Goal: Task Accomplishment & Management: Manage account settings

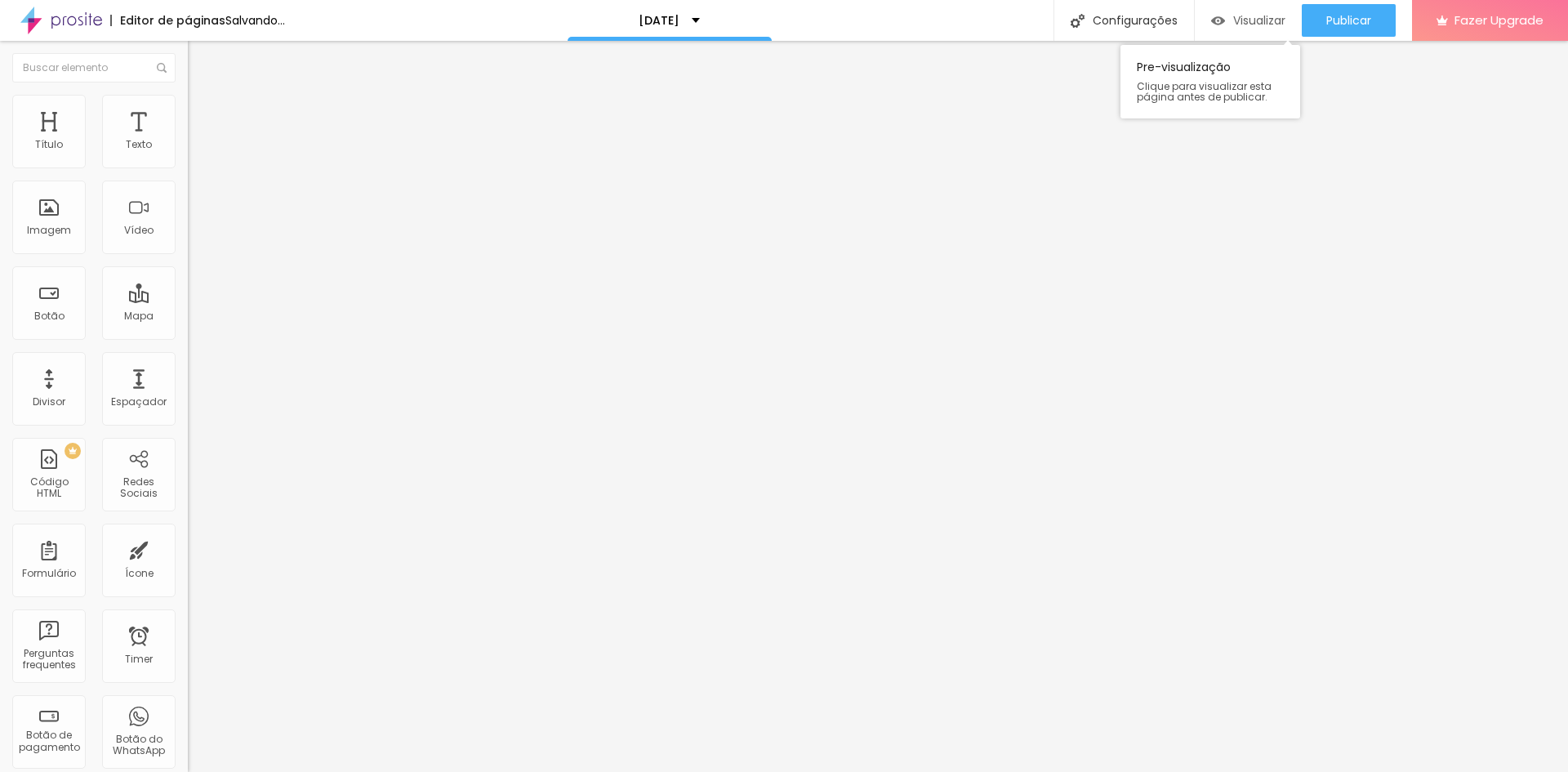
click at [1264, 29] on div "Visualizar" at bounding box center [1248, 20] width 74 height 33
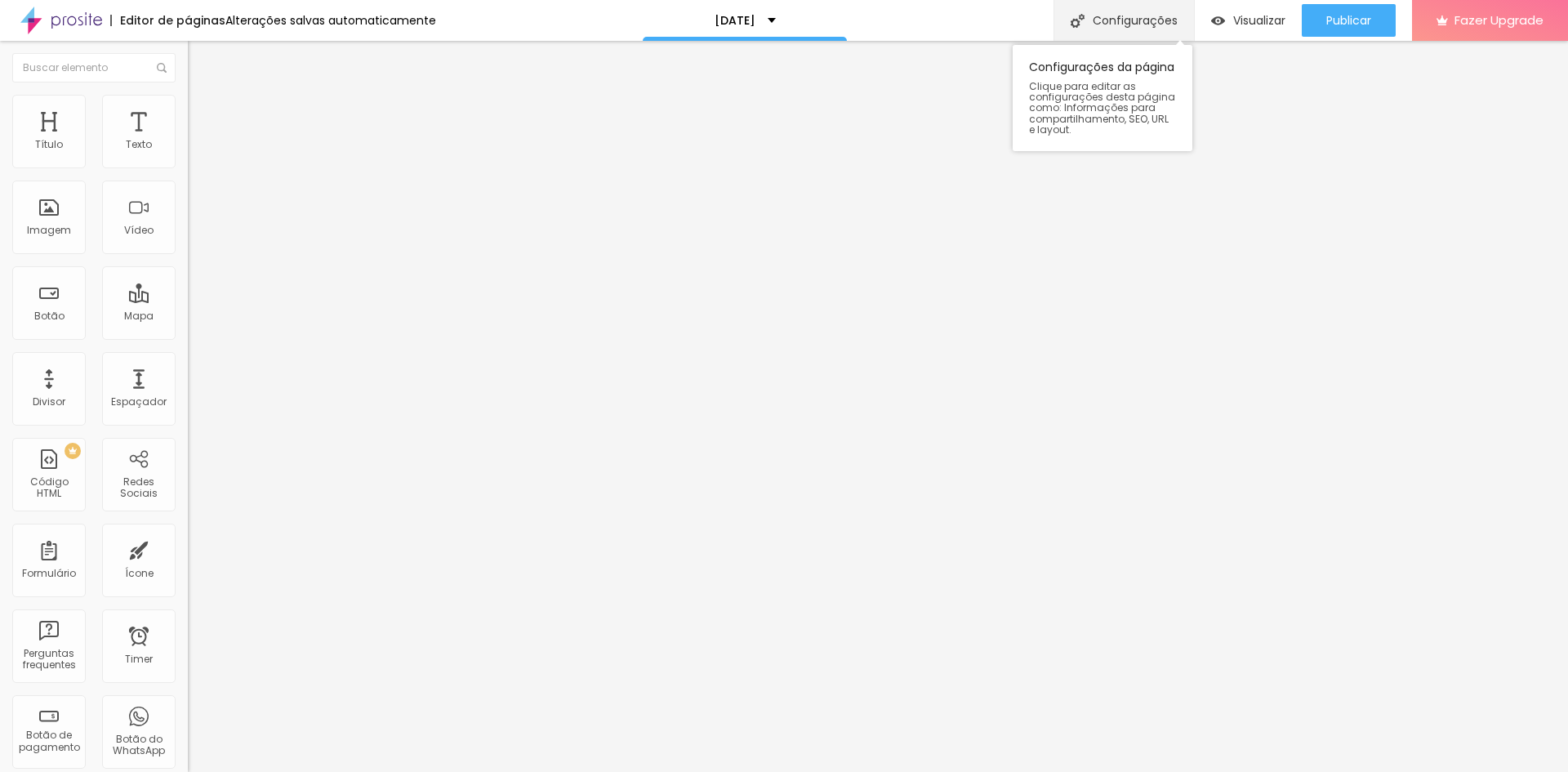
click at [1129, 24] on div "Configurações" at bounding box center [1124, 20] width 140 height 41
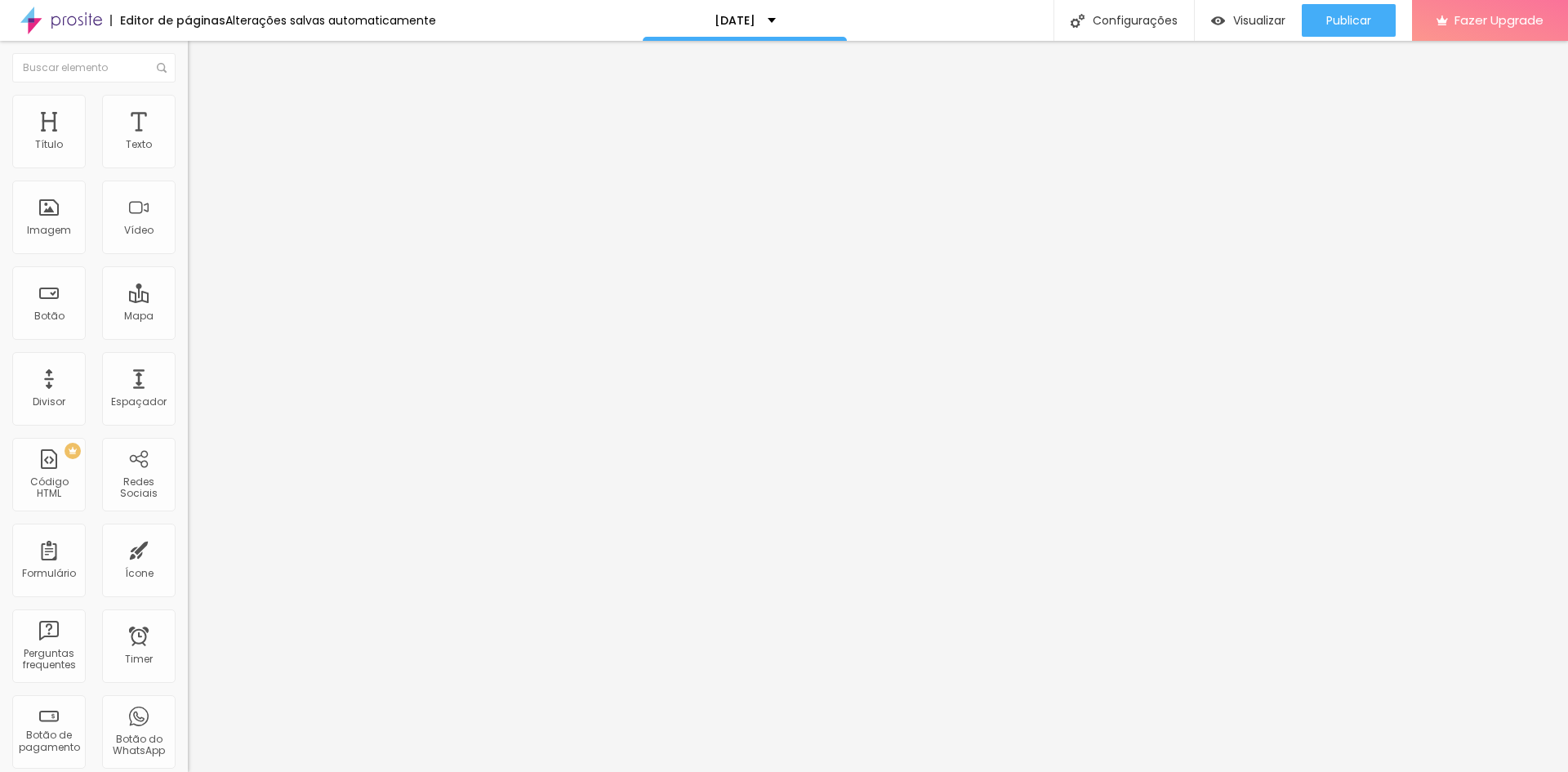
click at [1349, 12] on div "Publicar" at bounding box center [1348, 20] width 45 height 33
click at [1235, 23] on span "Visualizar" at bounding box center [1259, 20] width 52 height 13
